Goal: Check status: Check status

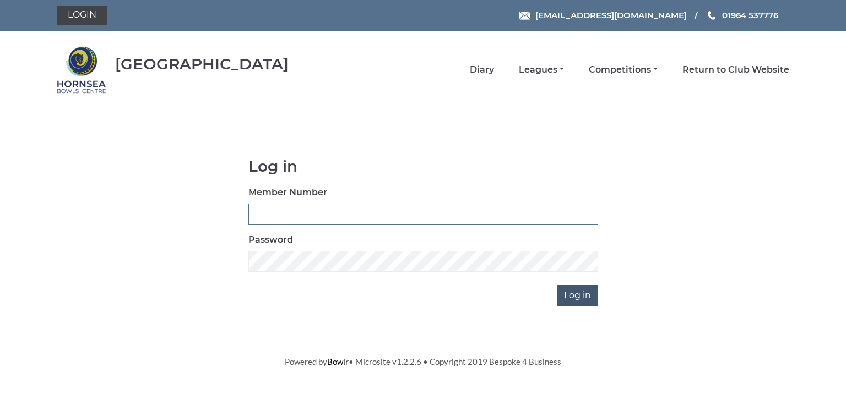
type input "0580"
click at [578, 294] on input "Log in" at bounding box center [577, 295] width 41 height 21
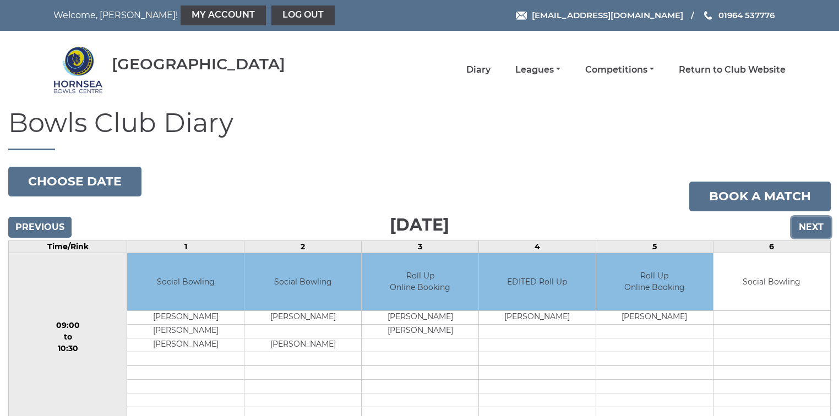
click at [816, 226] on input "Next" at bounding box center [811, 227] width 39 height 21
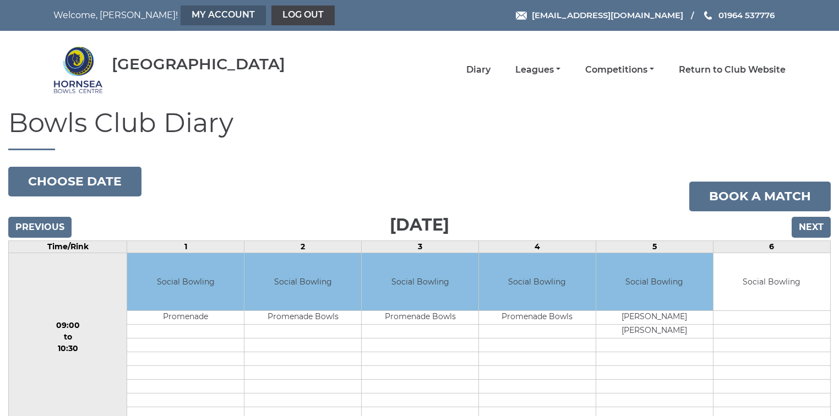
click at [181, 13] on link "My Account" at bounding box center [223, 16] width 85 height 20
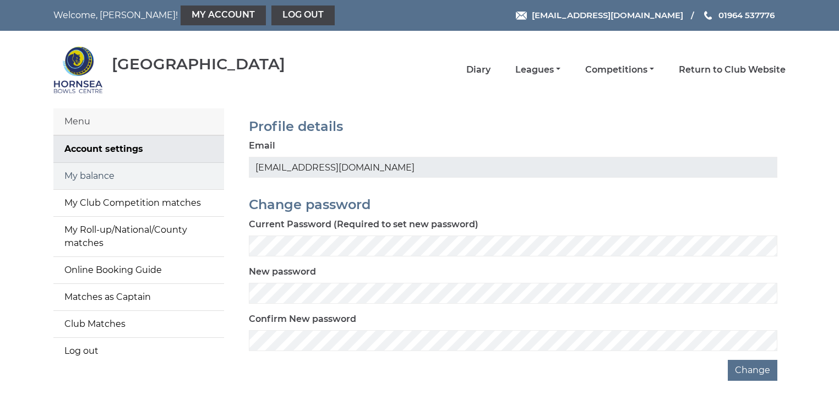
click at [108, 176] on link "My balance" at bounding box center [138, 176] width 171 height 26
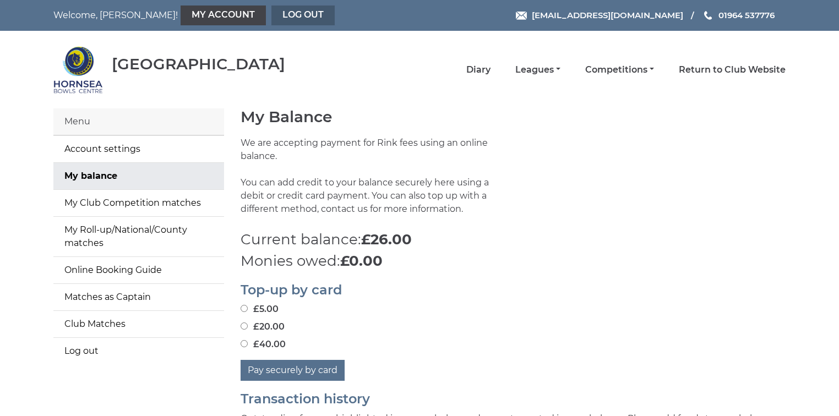
click at [272, 16] on link "Log out" at bounding box center [303, 16] width 63 height 20
